Goal: Information Seeking & Learning: Learn about a topic

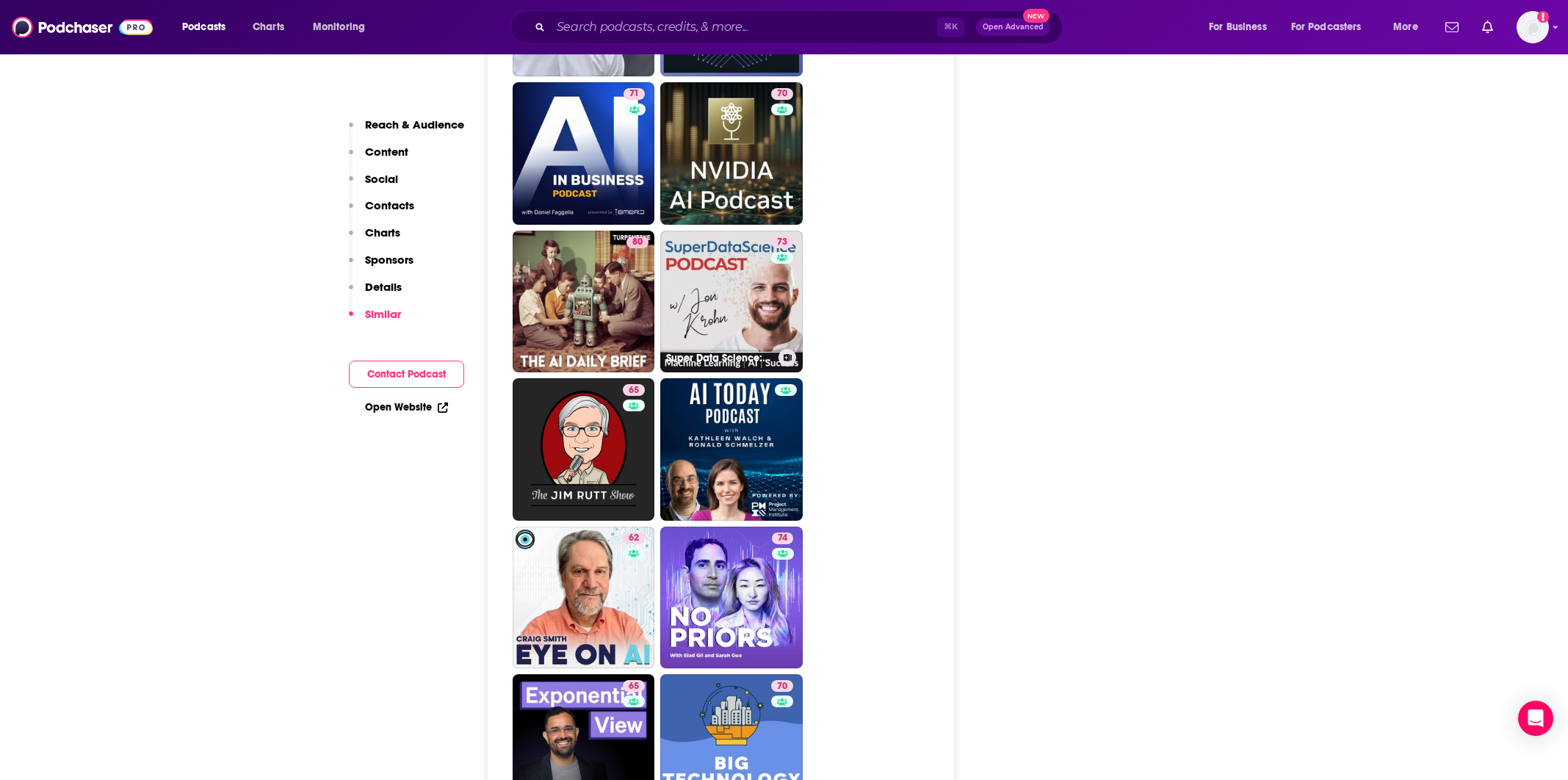
scroll to position [3058, 0]
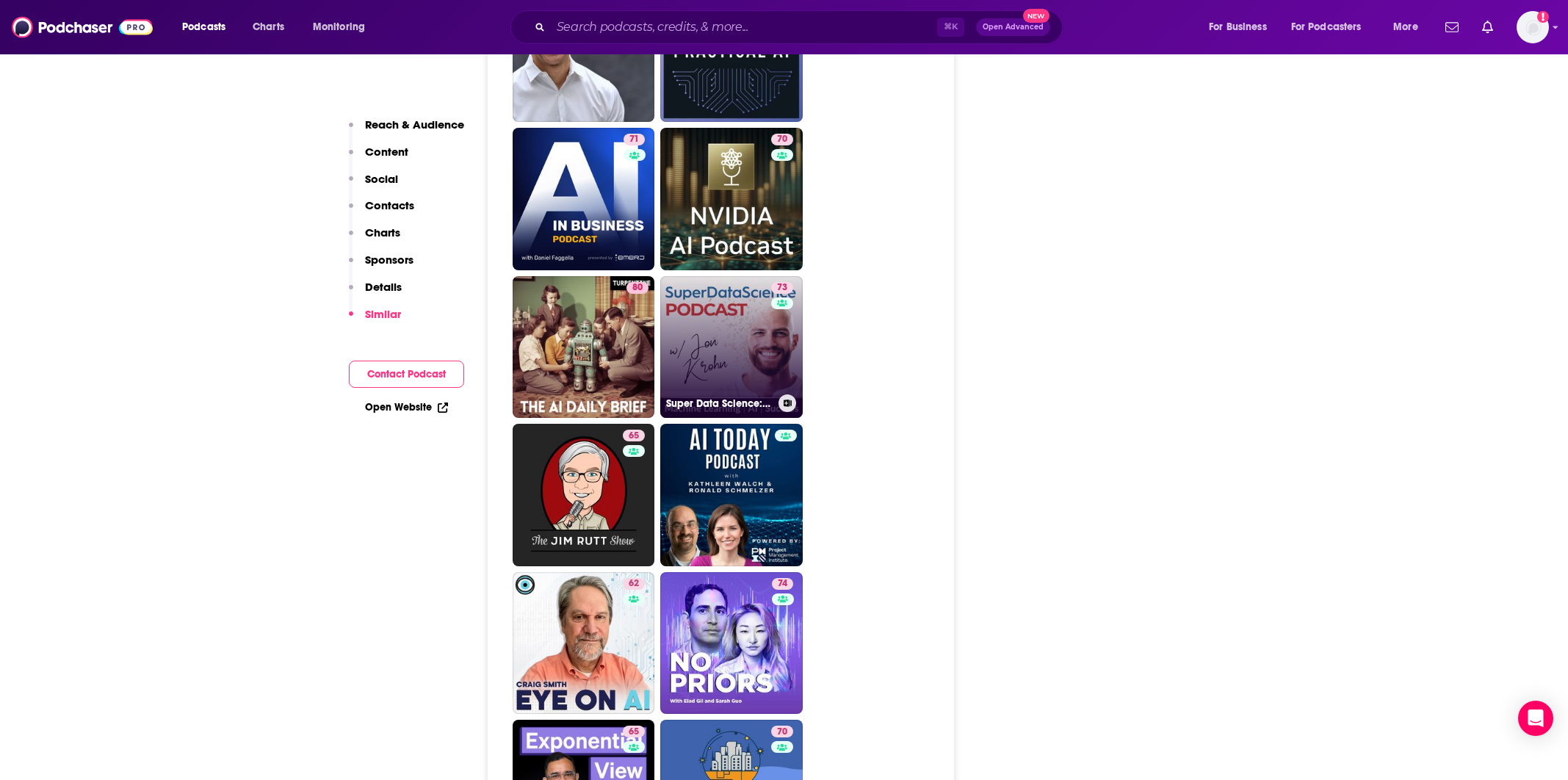
click at [696, 276] on link "73 Super Data Science: ML & AI Podcast with [PERSON_NAME]" at bounding box center [732, 347] width 142 height 143
type input "[URL][DOMAIN_NAME]"
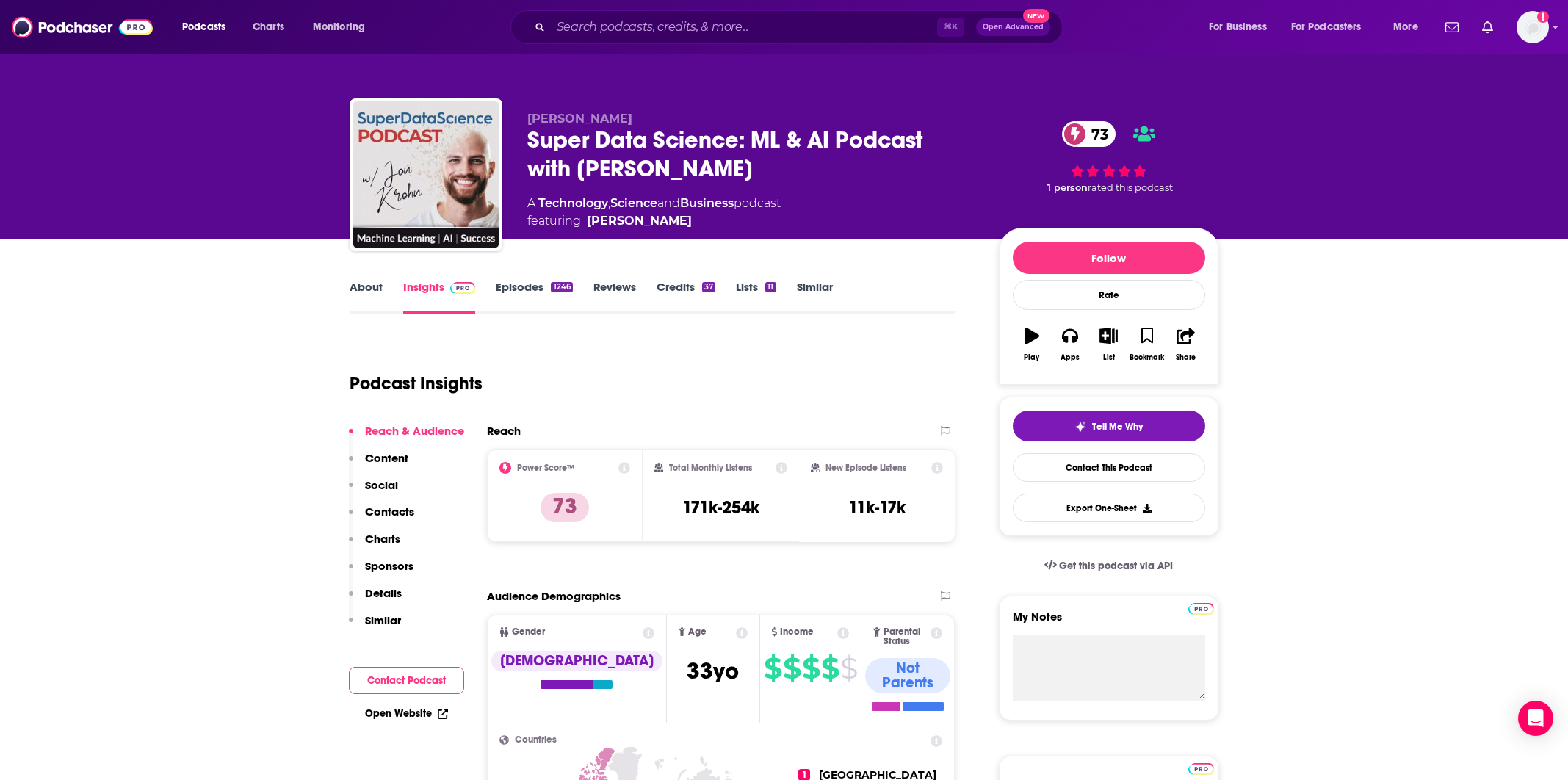
click at [358, 291] on link "About" at bounding box center [365, 297] width 33 height 34
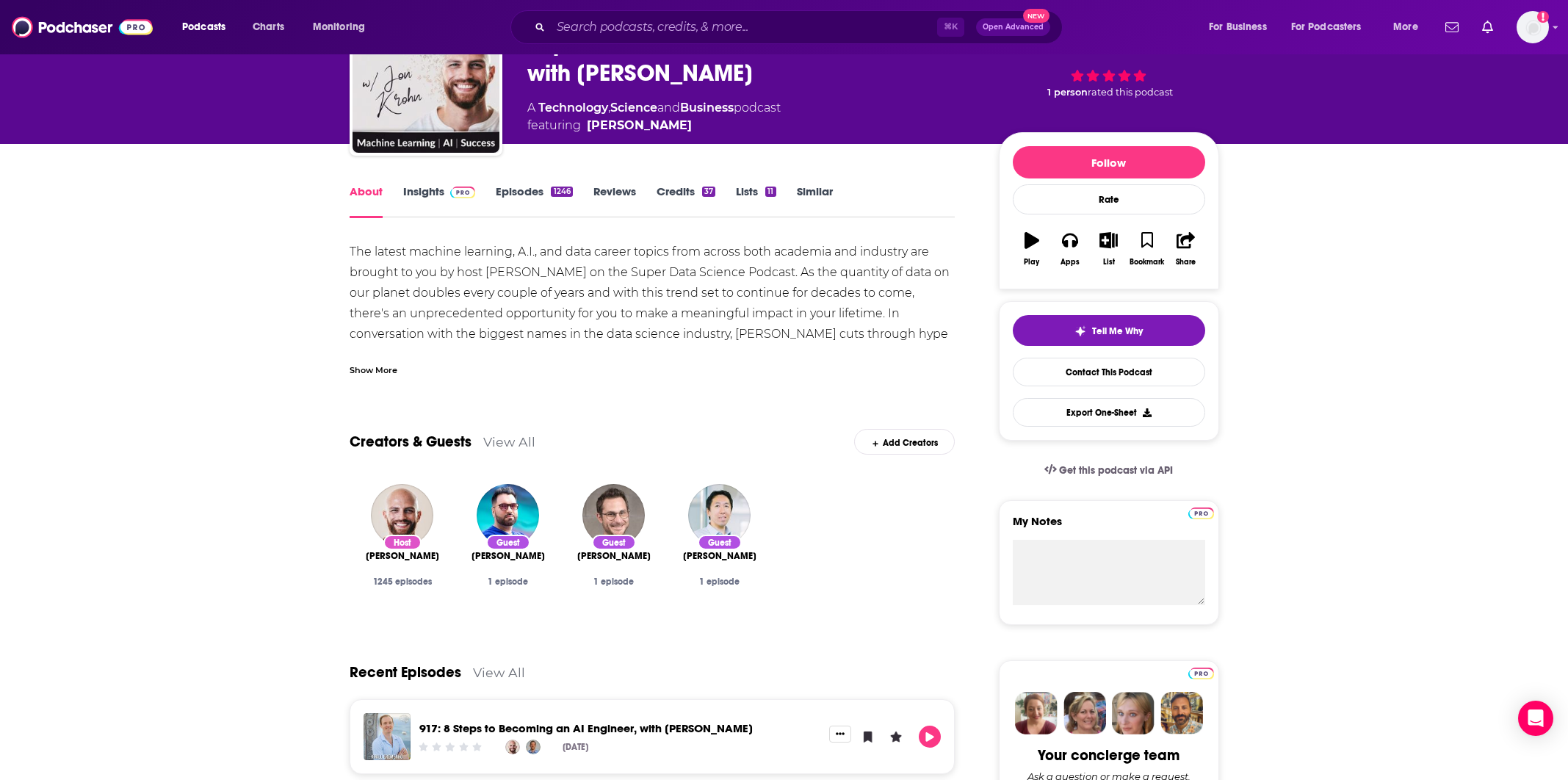
scroll to position [97, 0]
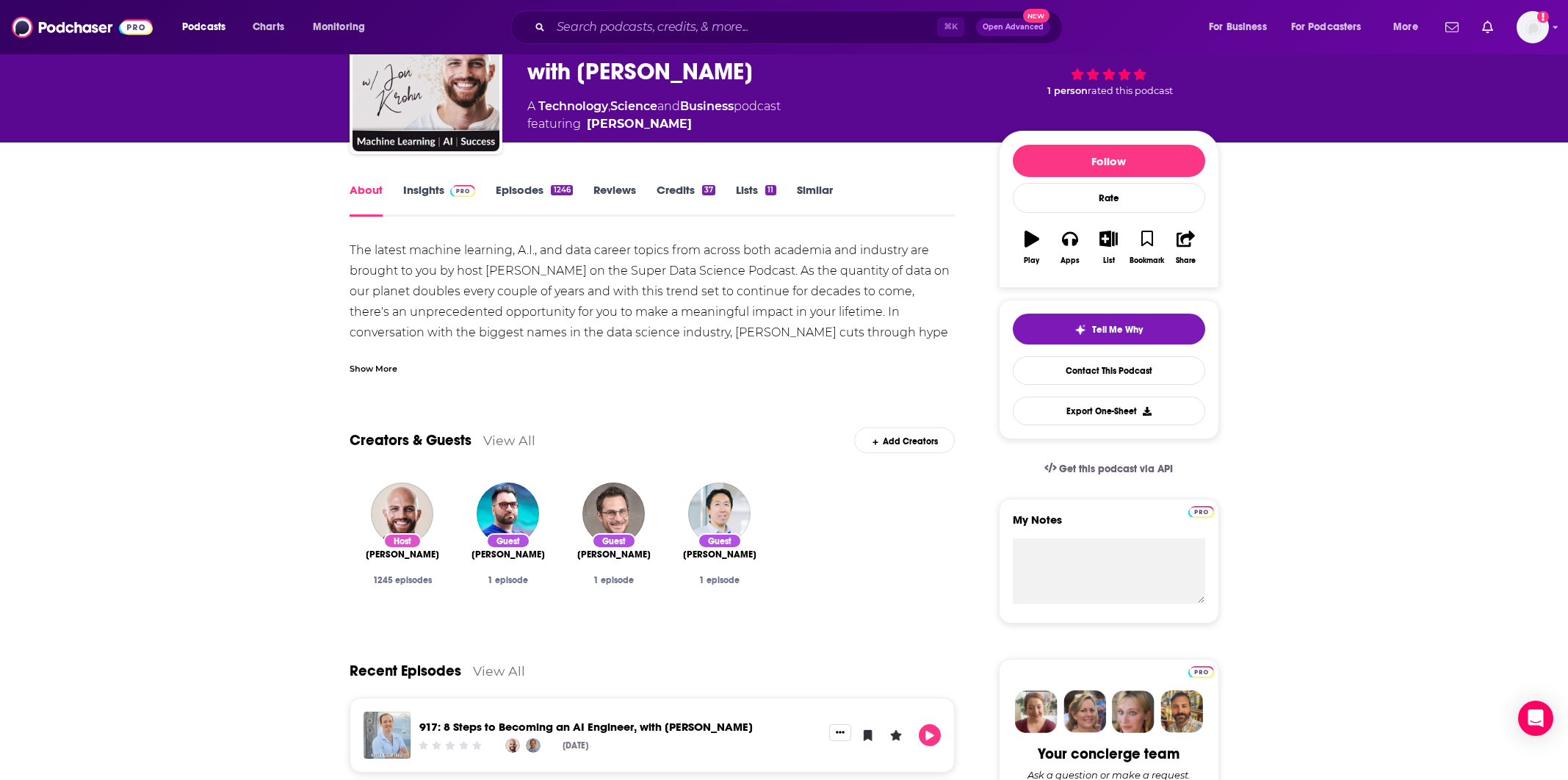
click at [546, 195] on link "Episodes 1246" at bounding box center [534, 200] width 77 height 34
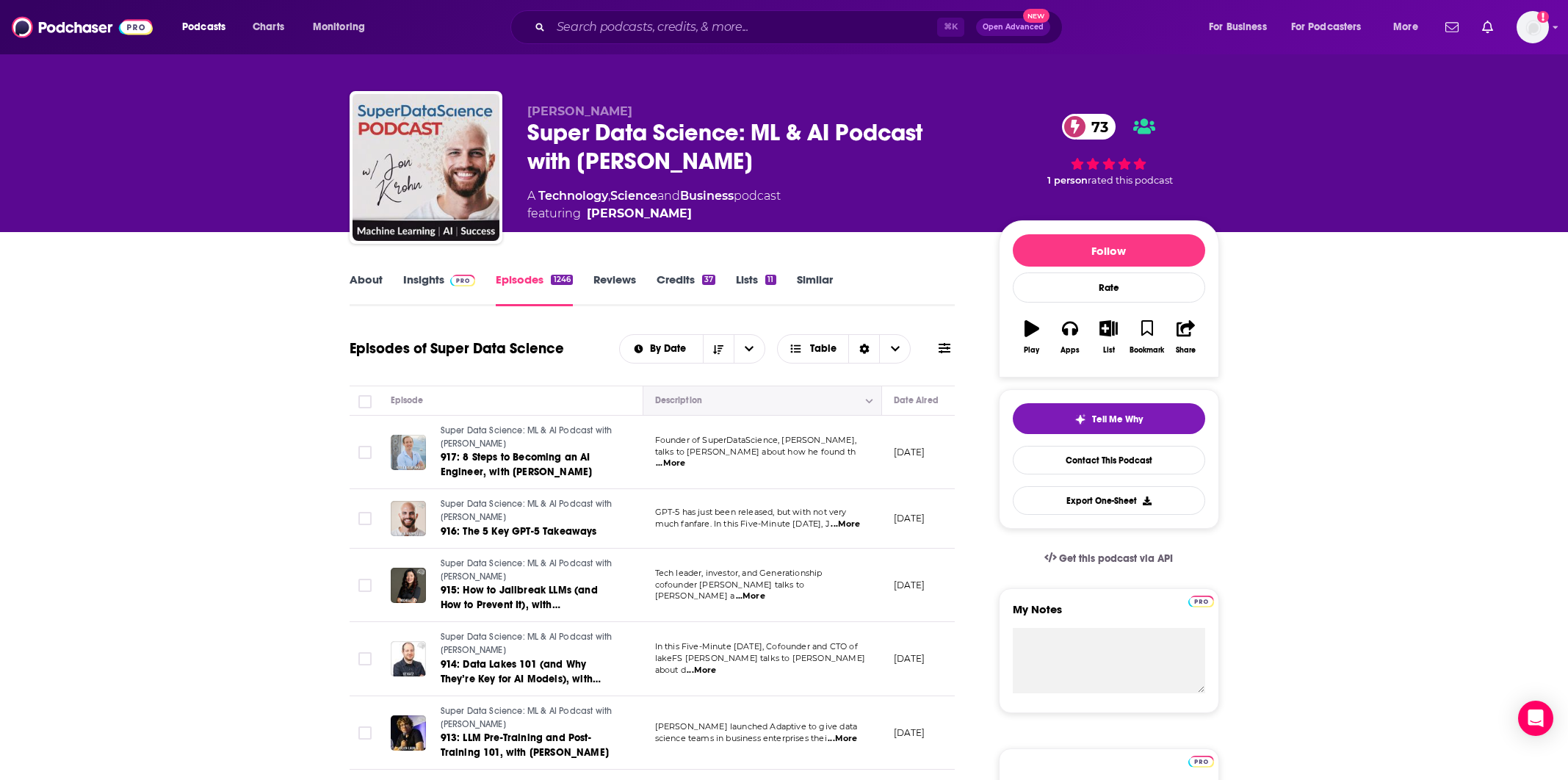
scroll to position [629, 0]
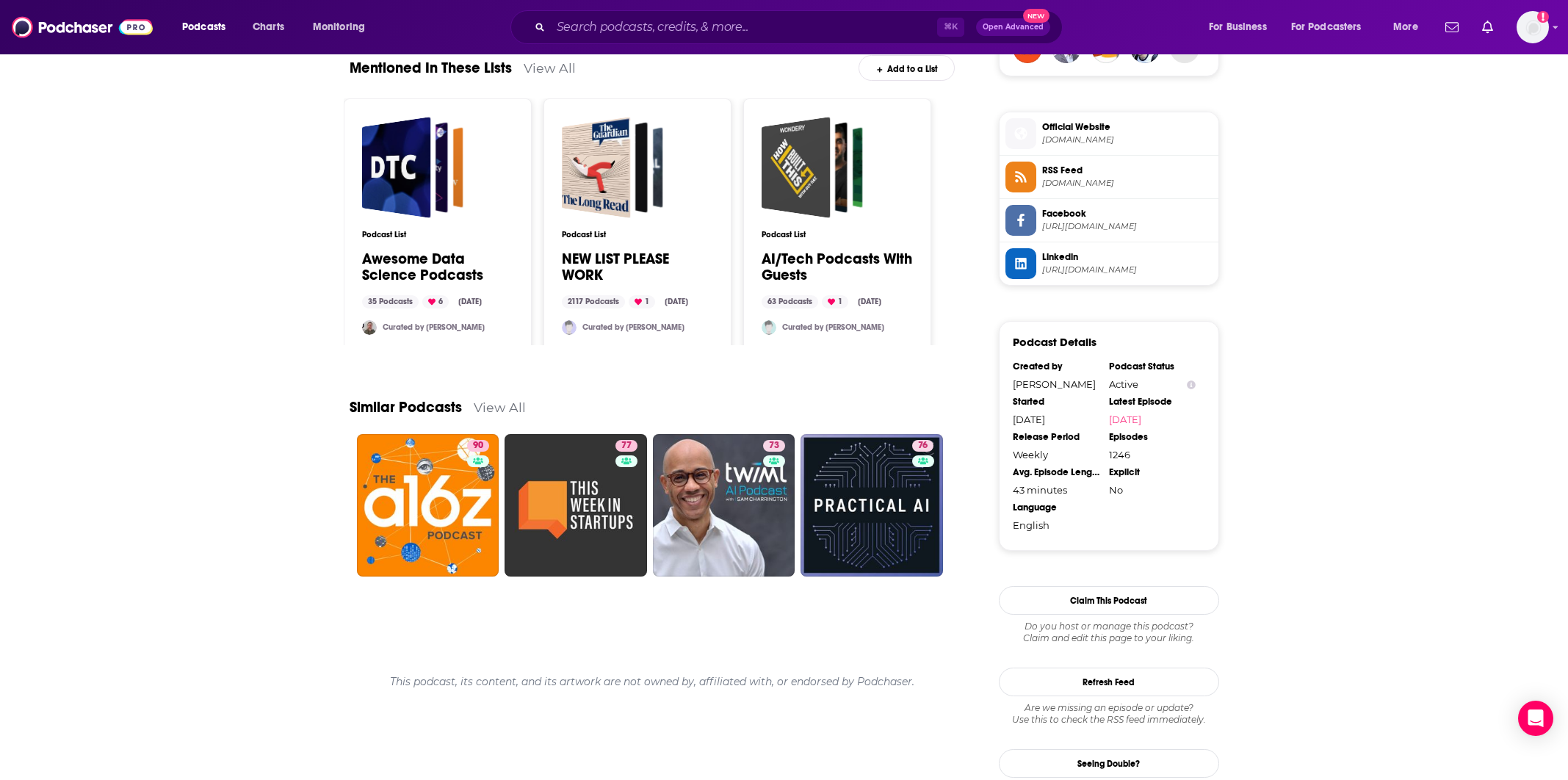
scroll to position [1175, 0]
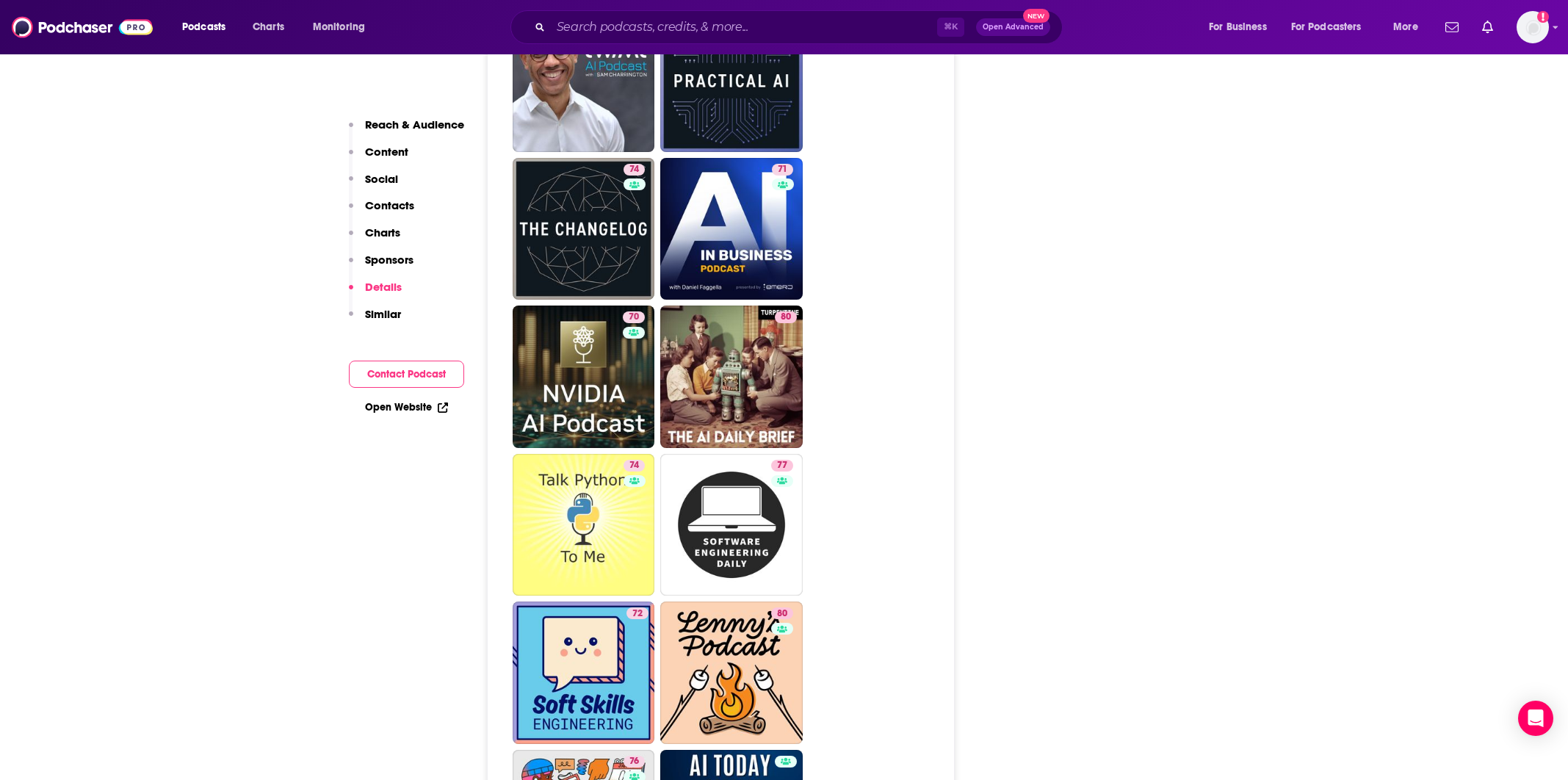
scroll to position [3461, 0]
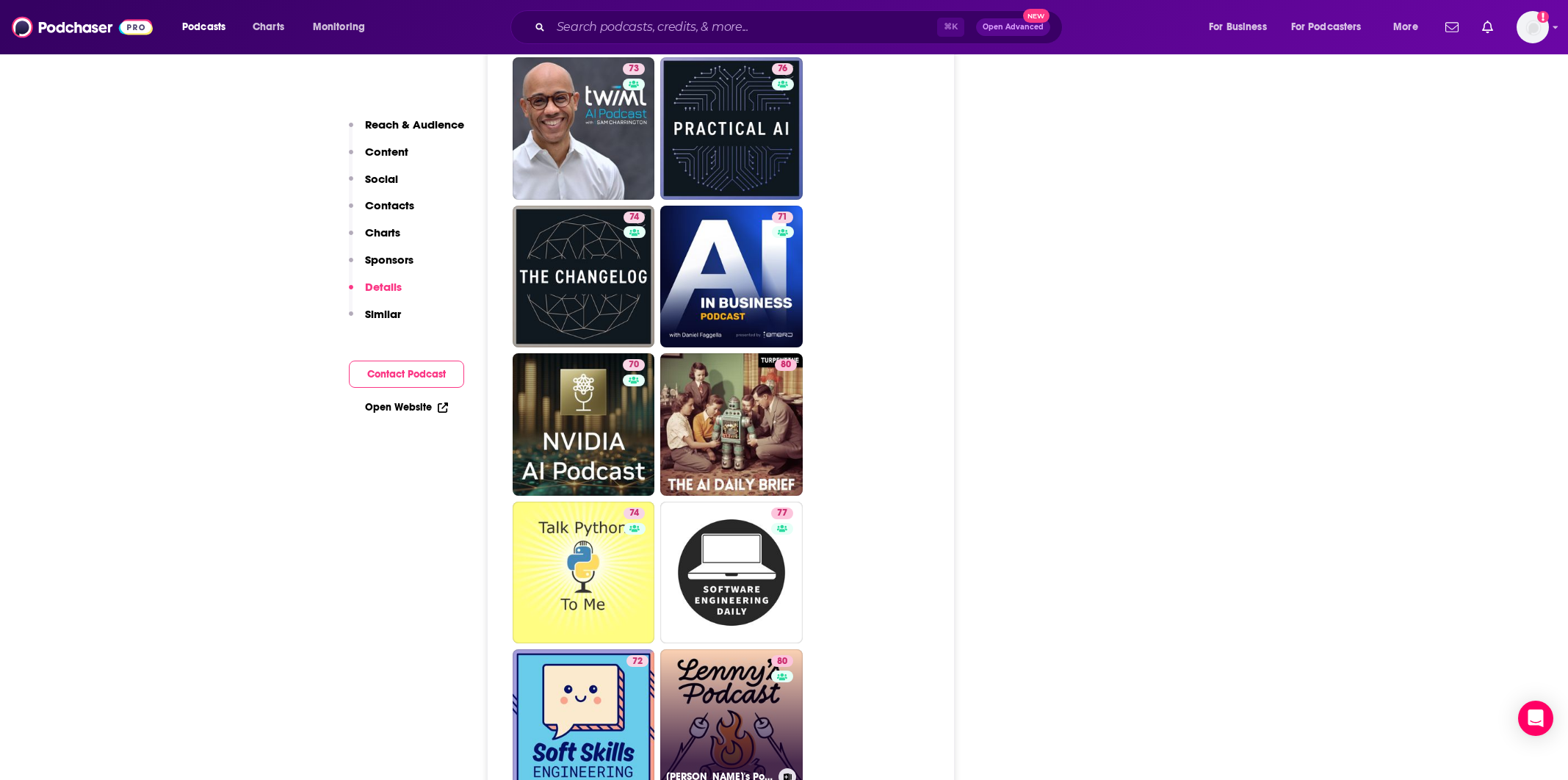
click at [726, 649] on link "80 [PERSON_NAME]'s Podcast: Product | Career | Growth" at bounding box center [732, 720] width 142 height 143
type input "[URL][DOMAIN_NAME]"
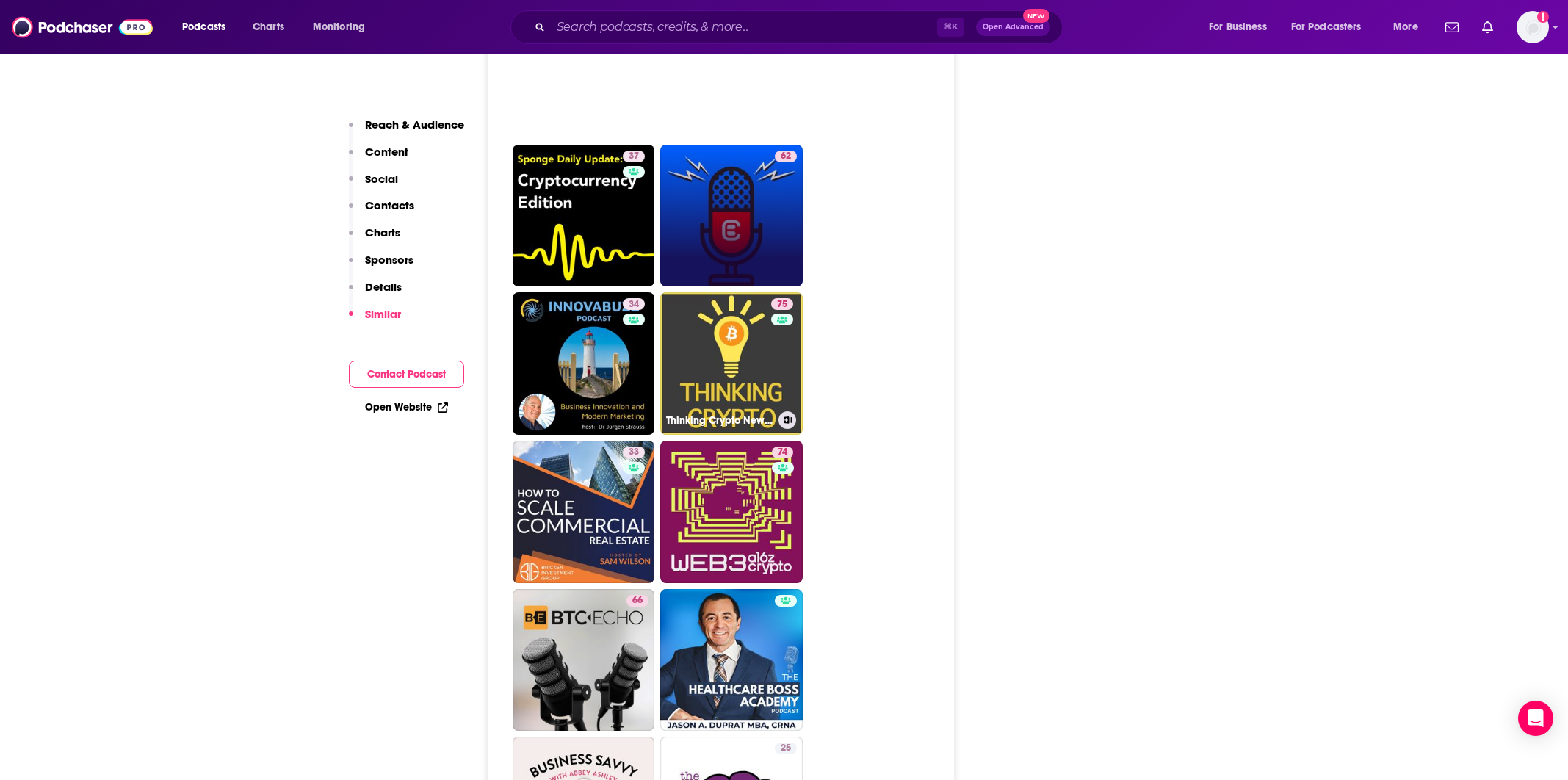
scroll to position [6436, 0]
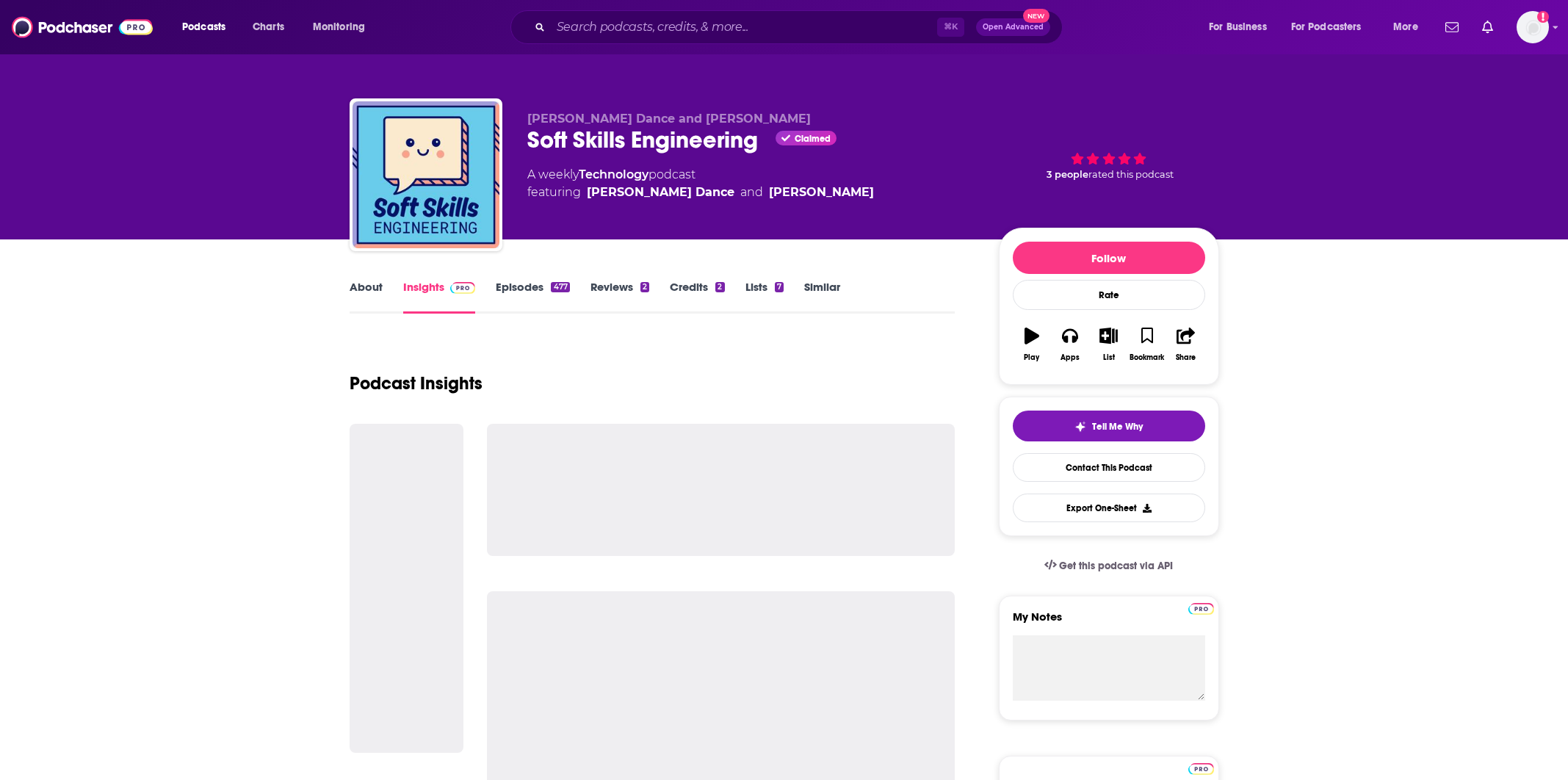
click at [363, 285] on link "About" at bounding box center [365, 297] width 33 height 34
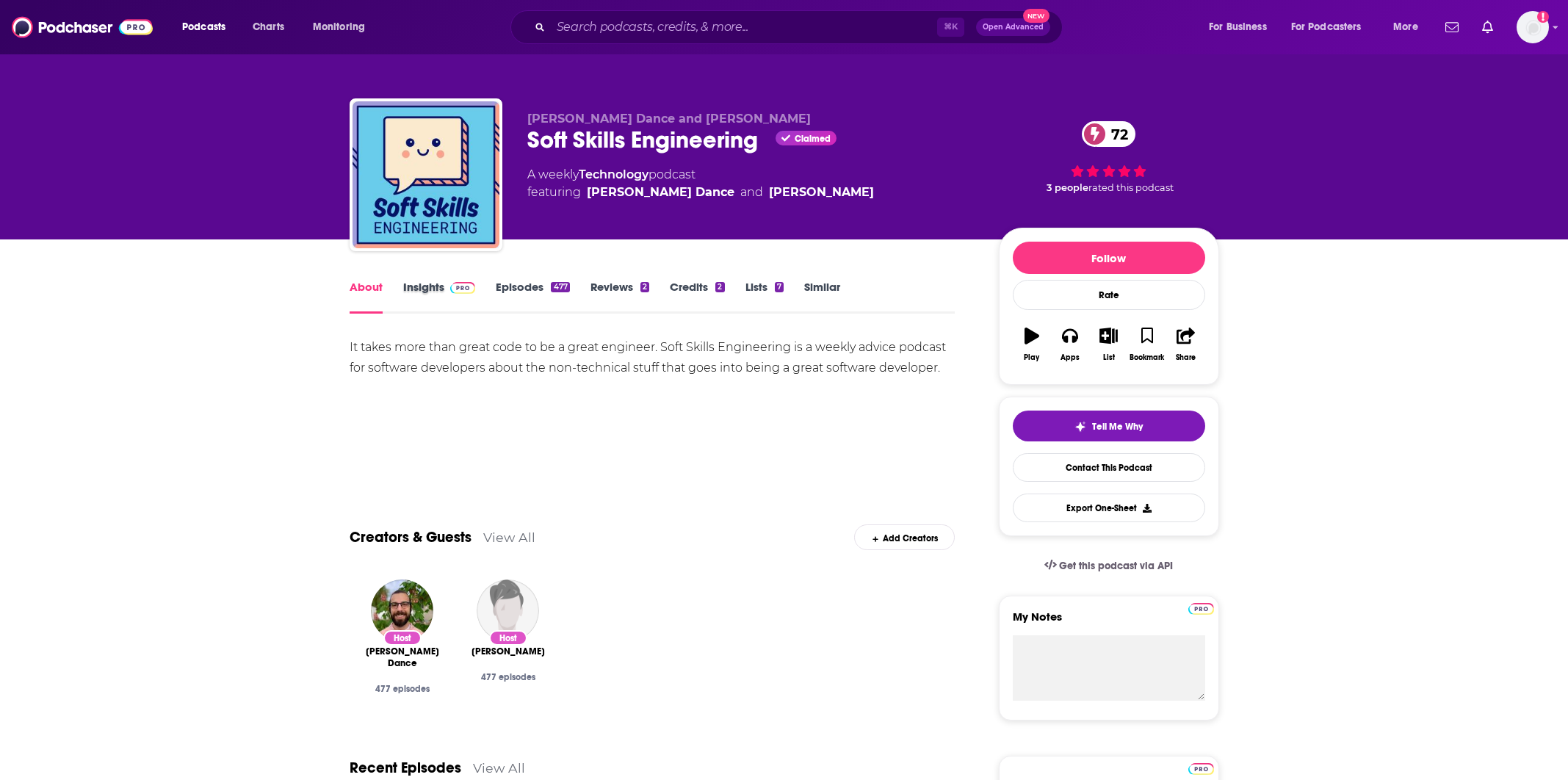
click at [493, 284] on div "Insights" at bounding box center [450, 297] width 93 height 34
click at [496, 283] on link "Episodes 477" at bounding box center [532, 297] width 74 height 34
